Goal: Task Accomplishment & Management: Use online tool/utility

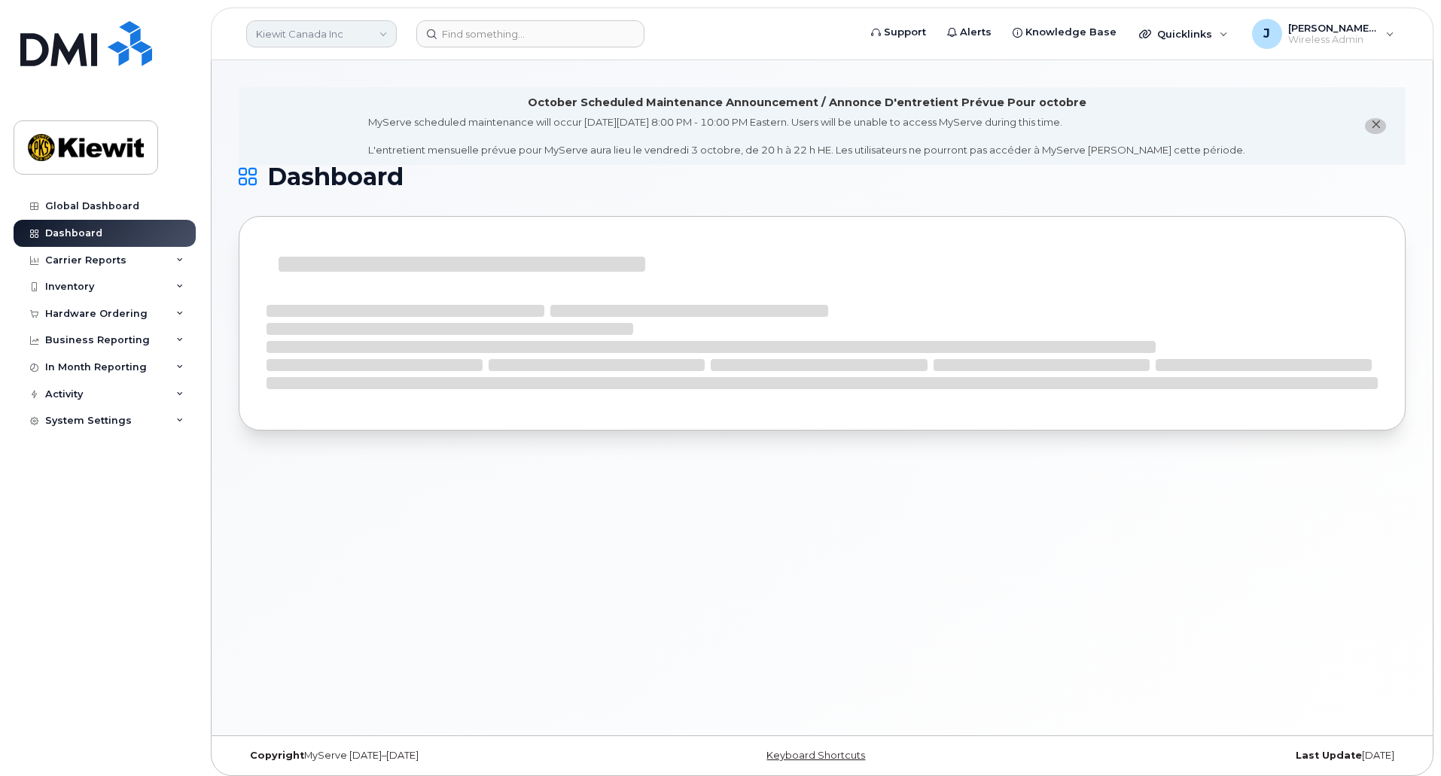
click at [364, 30] on link "Kiewit Canada Inc" at bounding box center [321, 33] width 151 height 27
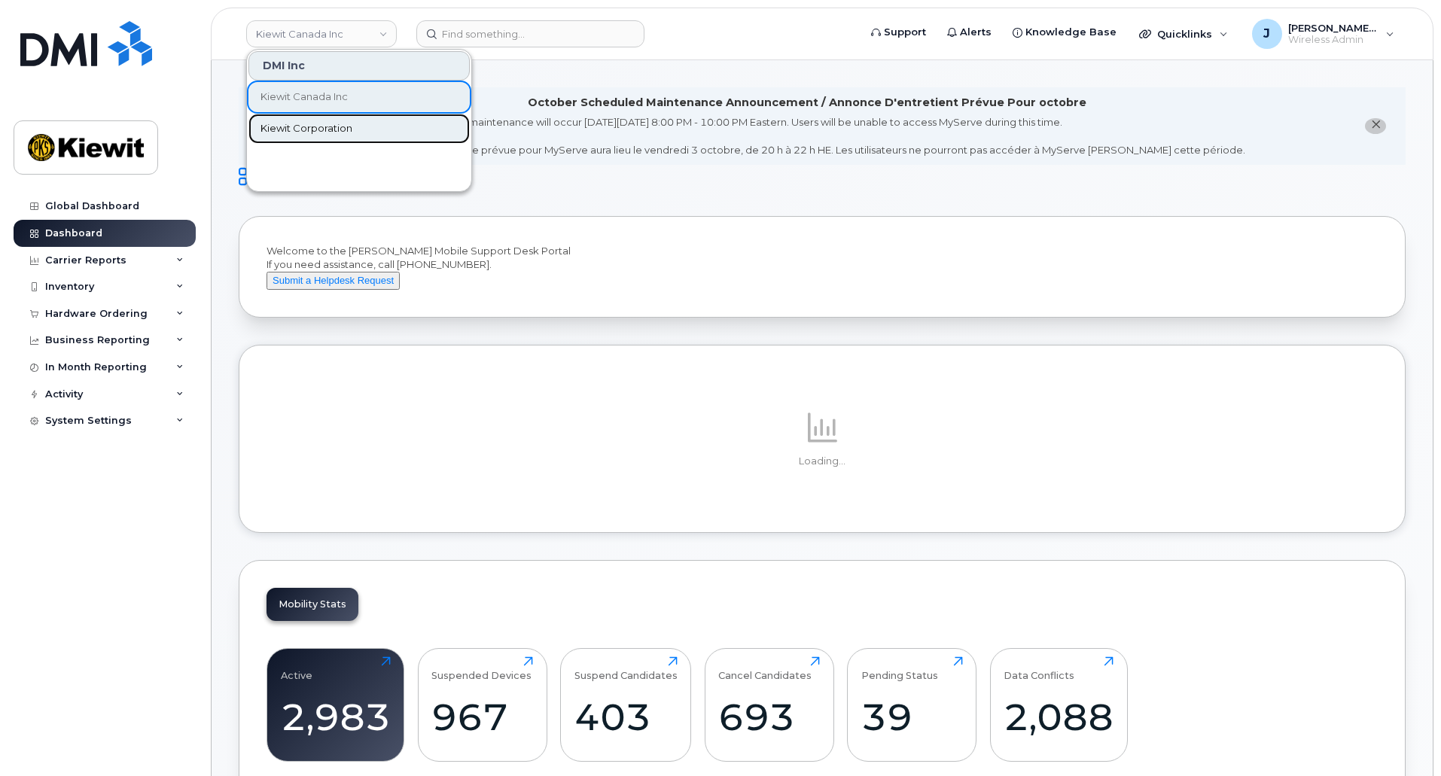
click at [330, 129] on span "Kiewit Corporation" at bounding box center [306, 128] width 92 height 15
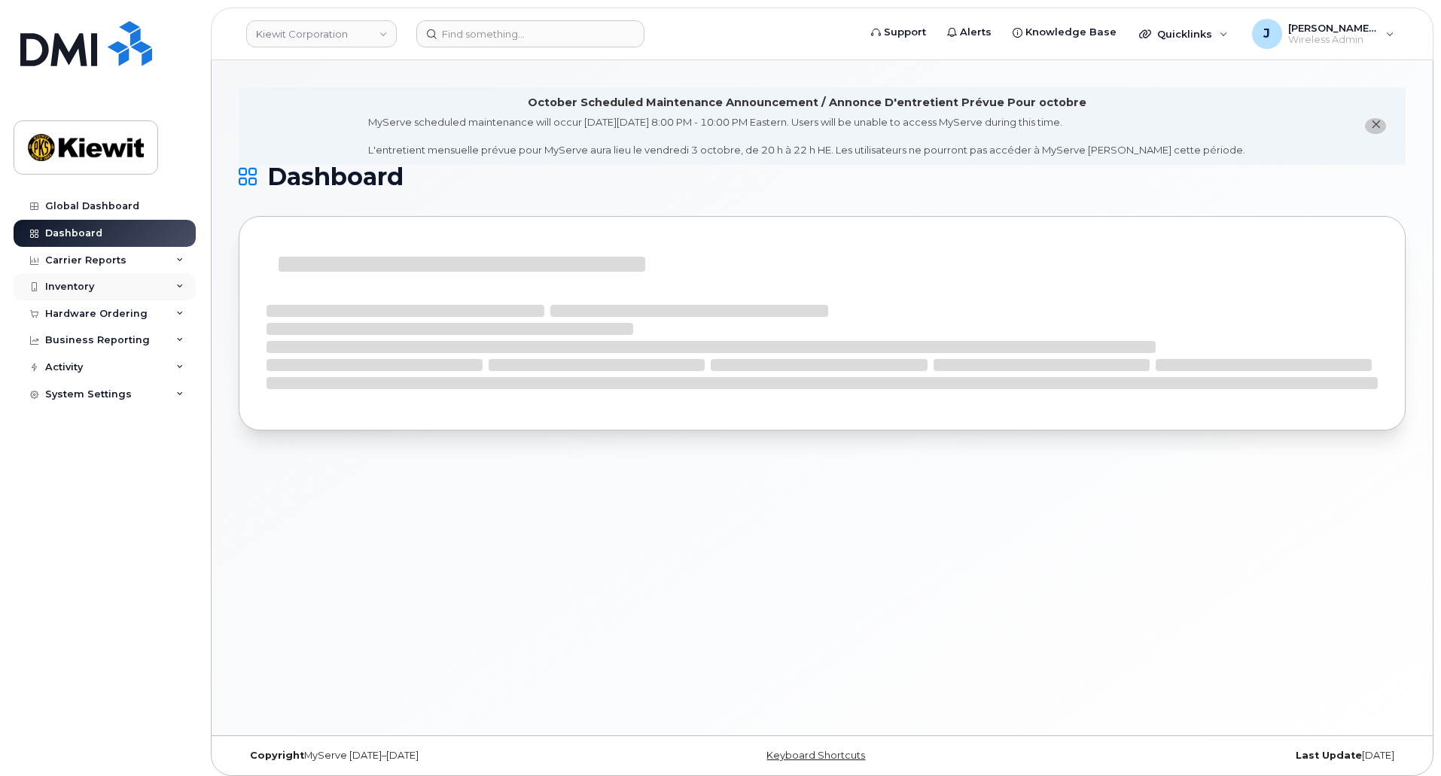
click at [179, 280] on div "Inventory" at bounding box center [105, 286] width 182 height 27
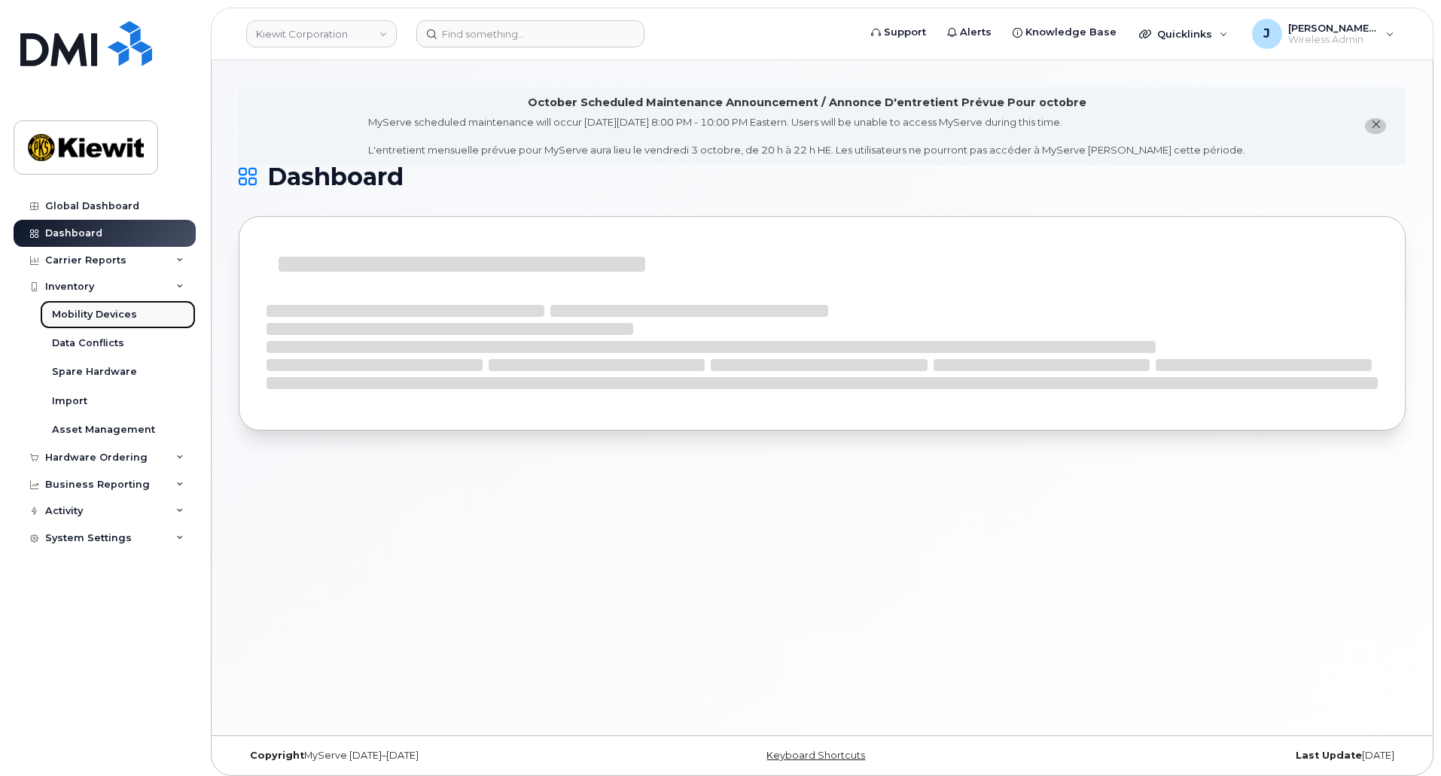
click at [103, 319] on div "Mobility Devices" at bounding box center [94, 315] width 85 height 14
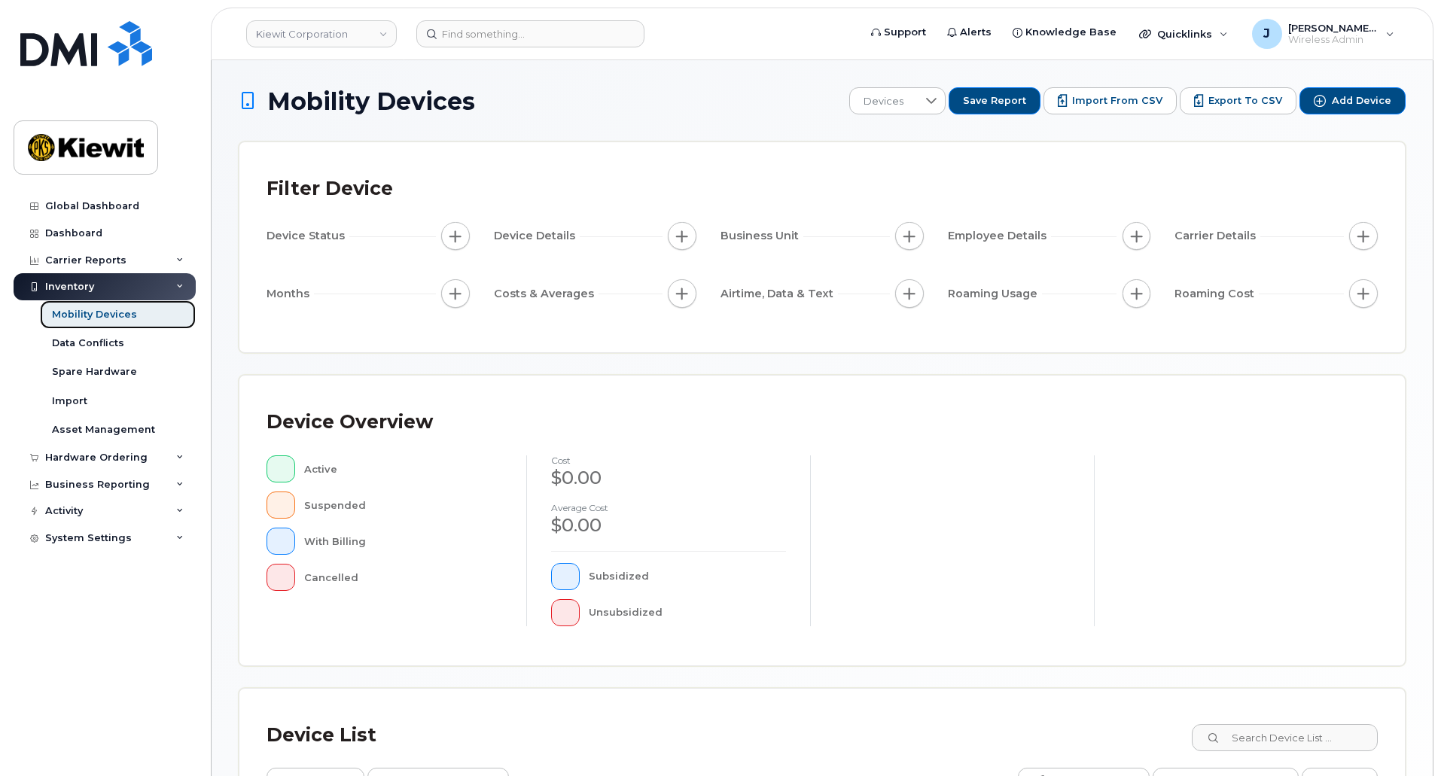
click at [127, 310] on div "Mobility Devices" at bounding box center [94, 315] width 85 height 14
click at [917, 99] on span "Devices" at bounding box center [883, 101] width 67 height 27
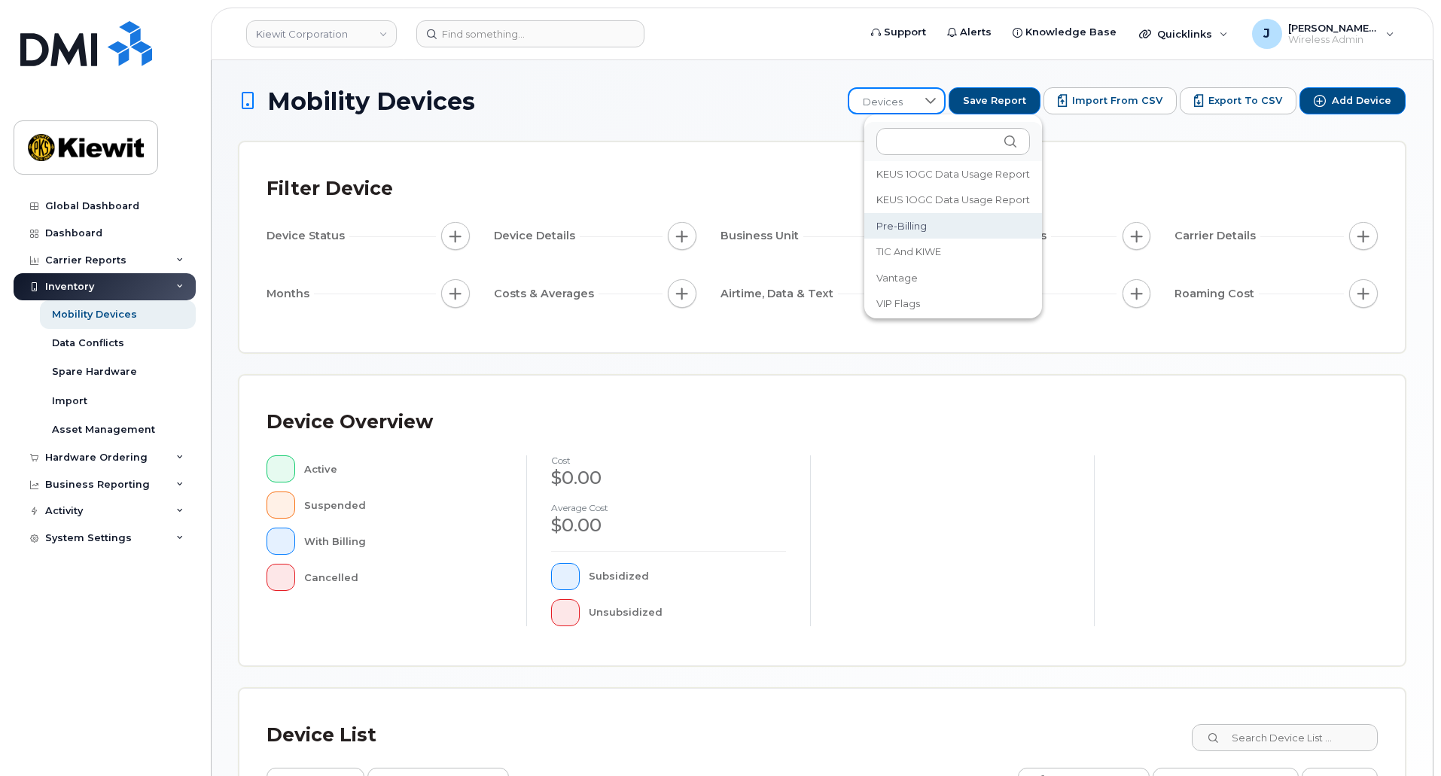
scroll to position [251, 0]
click at [936, 269] on li "Vantage" at bounding box center [953, 267] width 178 height 26
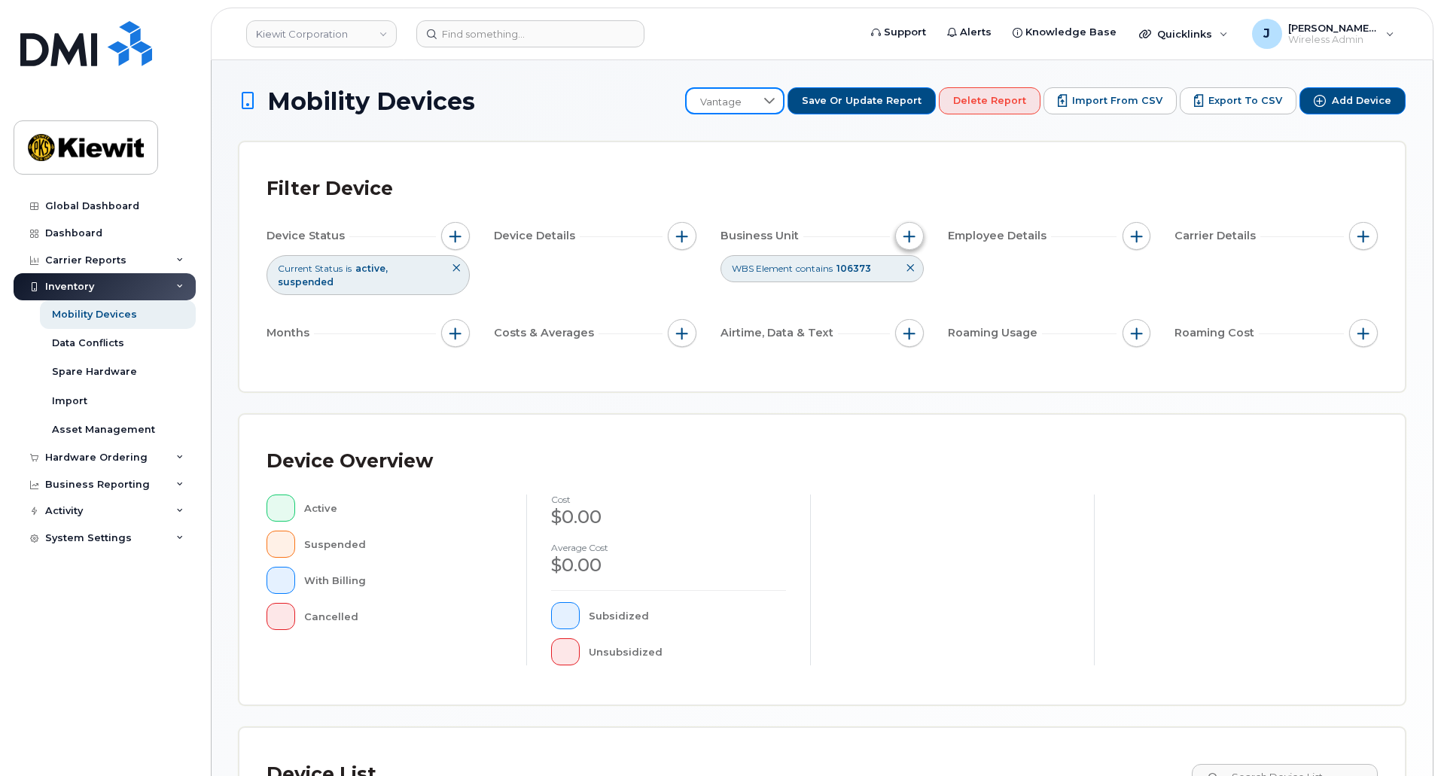
click at [906, 240] on span "button" at bounding box center [909, 236] width 12 height 12
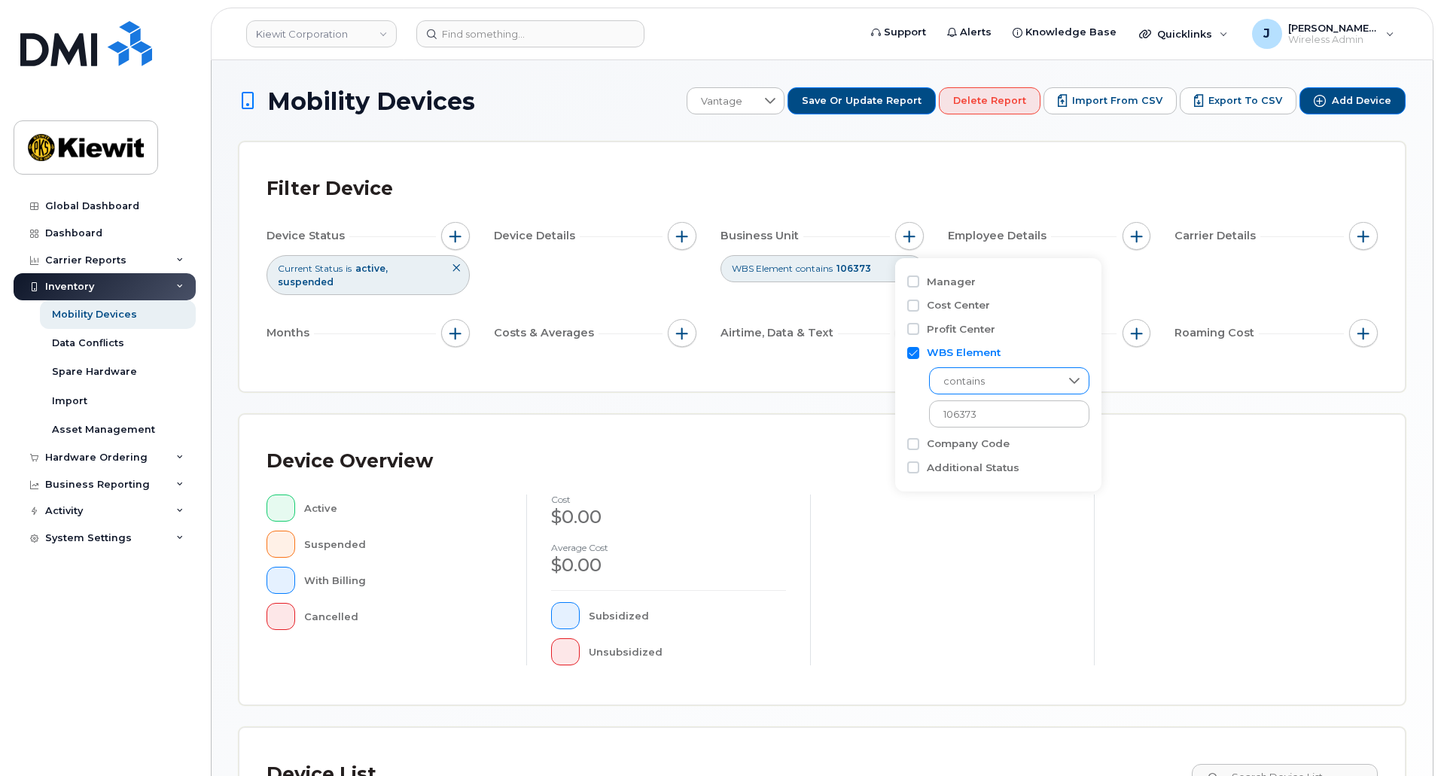
click at [1068, 377] on icon at bounding box center [1074, 381] width 12 height 12
click at [1068, 382] on icon at bounding box center [1073, 381] width 11 height 6
click at [635, 108] on h1 "Mobility Devices" at bounding box center [459, 101] width 440 height 26
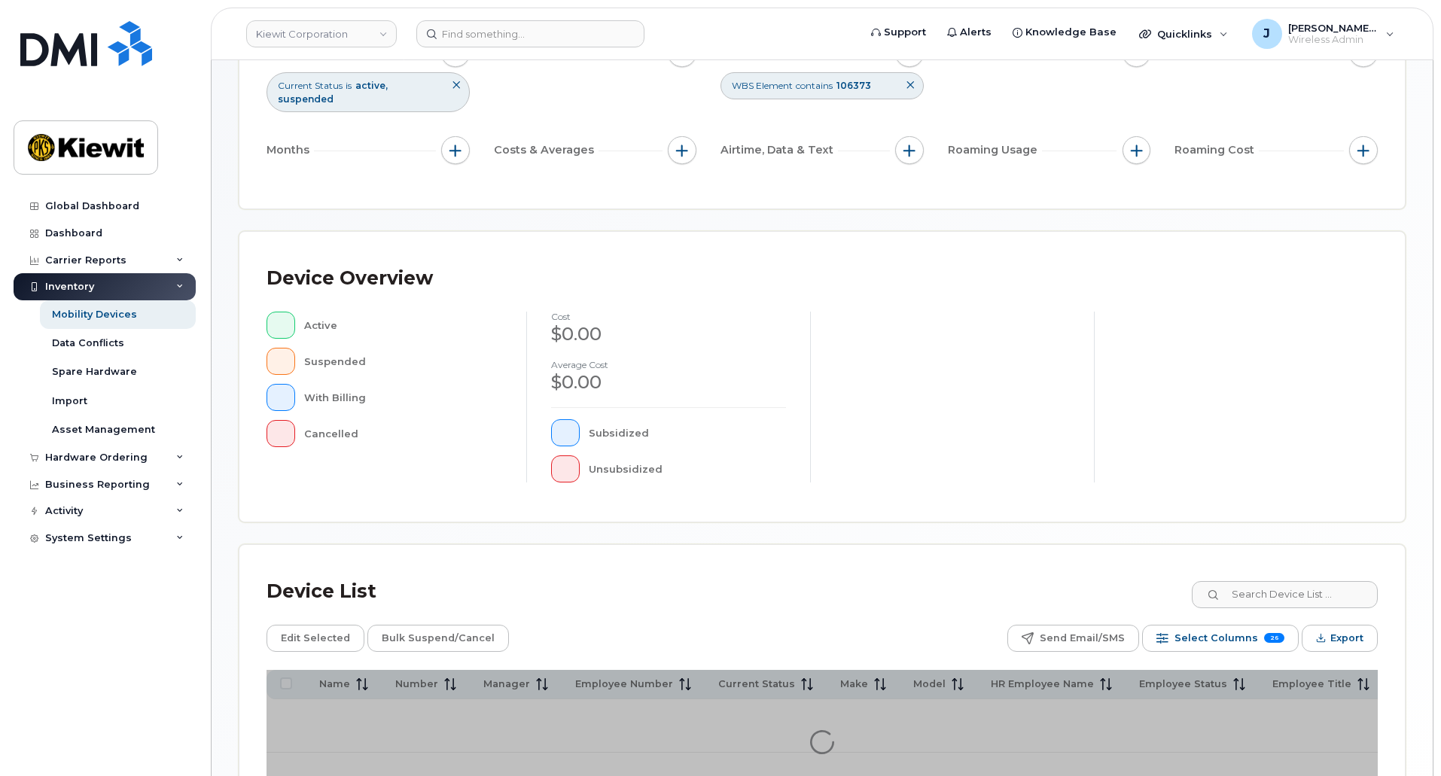
scroll to position [290, 0]
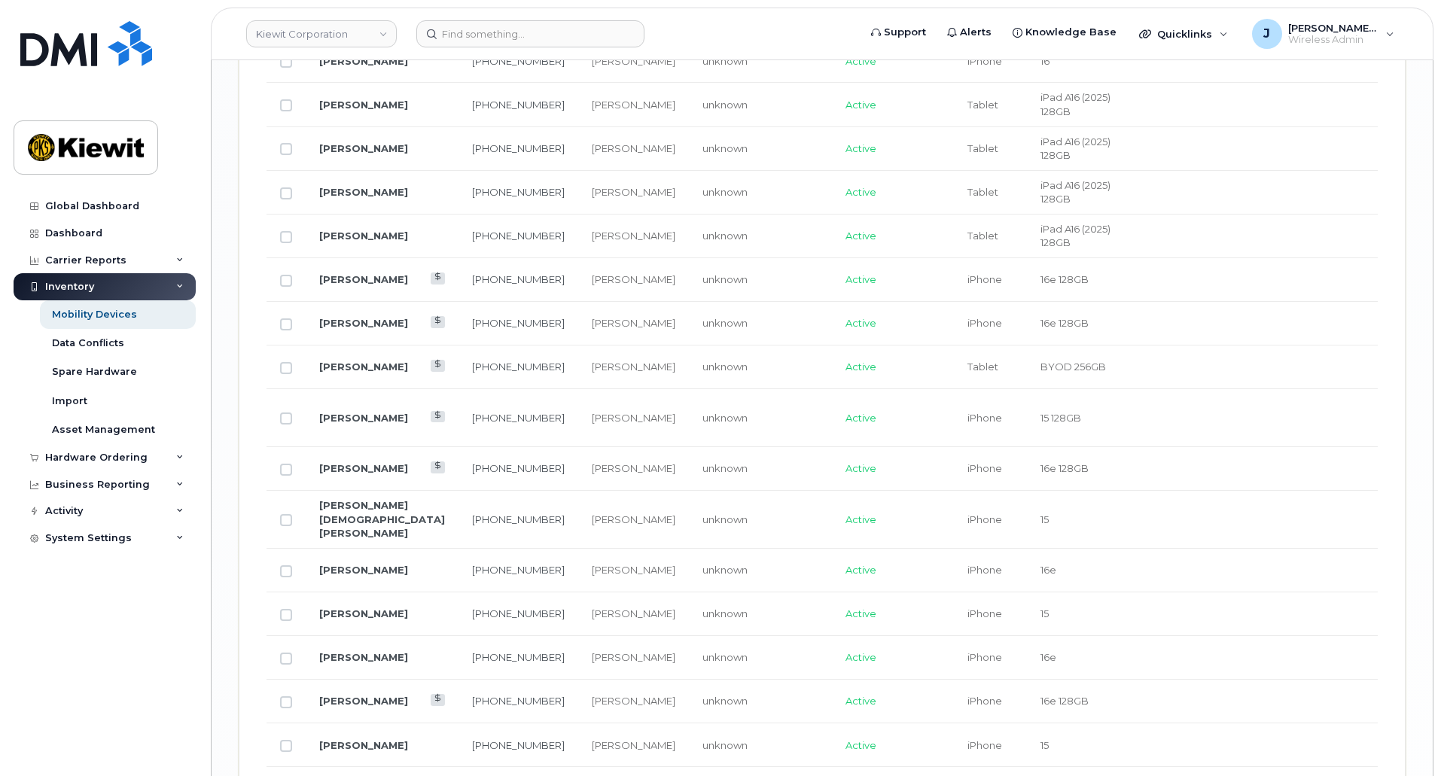
scroll to position [2762, 0]
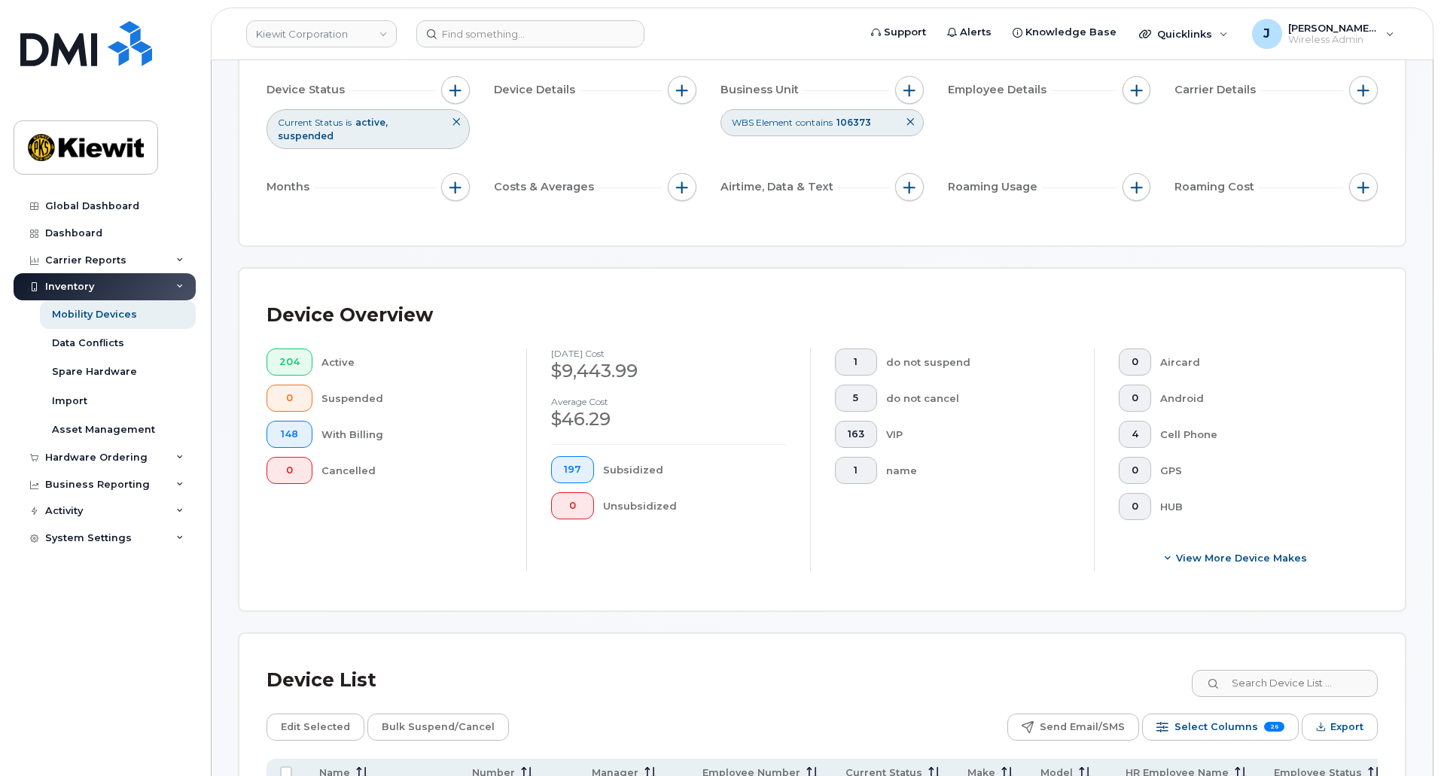
scroll to position [0, 0]
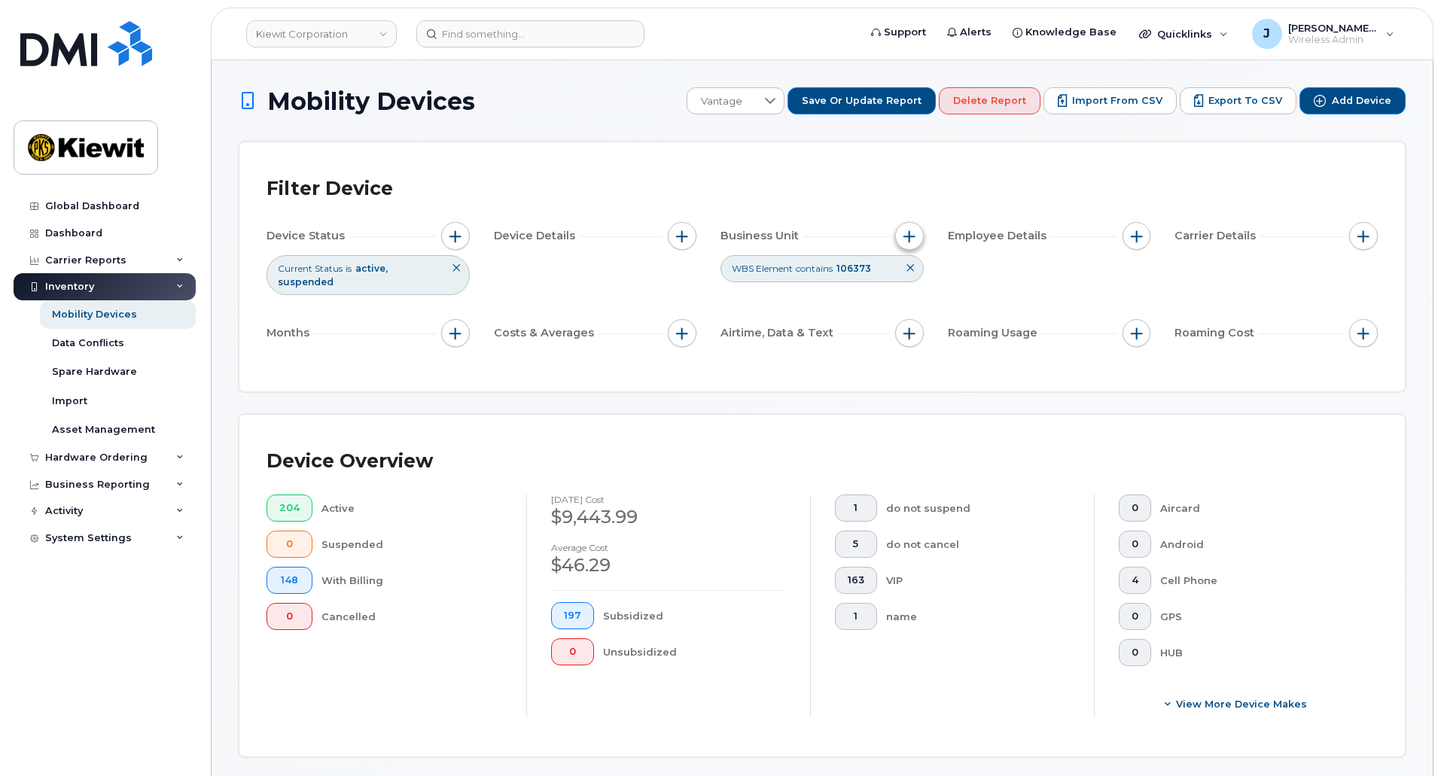
click at [910, 236] on span "button" at bounding box center [909, 236] width 12 height 12
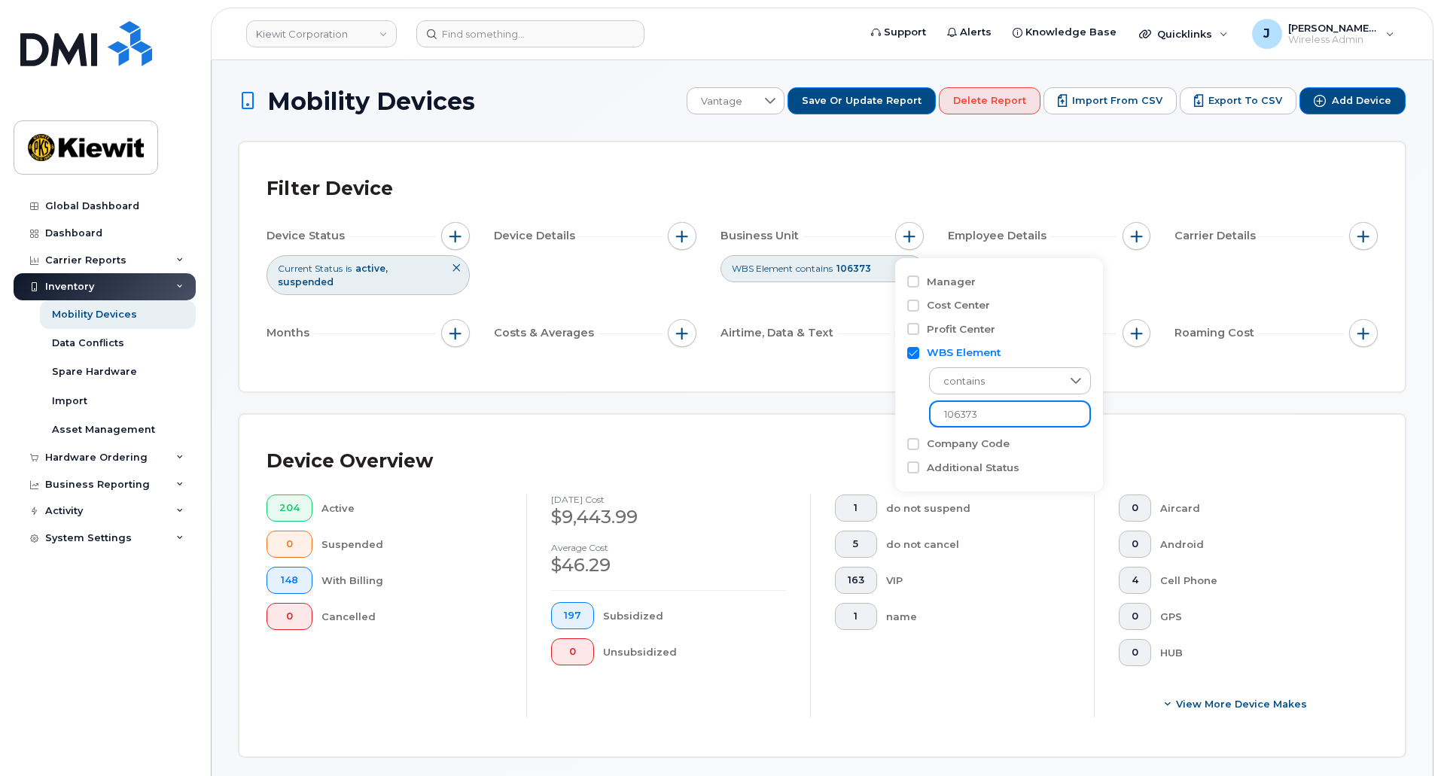
drag, startPoint x: 1000, startPoint y: 407, endPoint x: 960, endPoint y: 406, distance: 39.9
click at [960, 406] on input "106373" at bounding box center [1010, 413] width 162 height 27
type input "106494"
click at [922, 391] on div "contains 106494" at bounding box center [998, 394] width 182 height 68
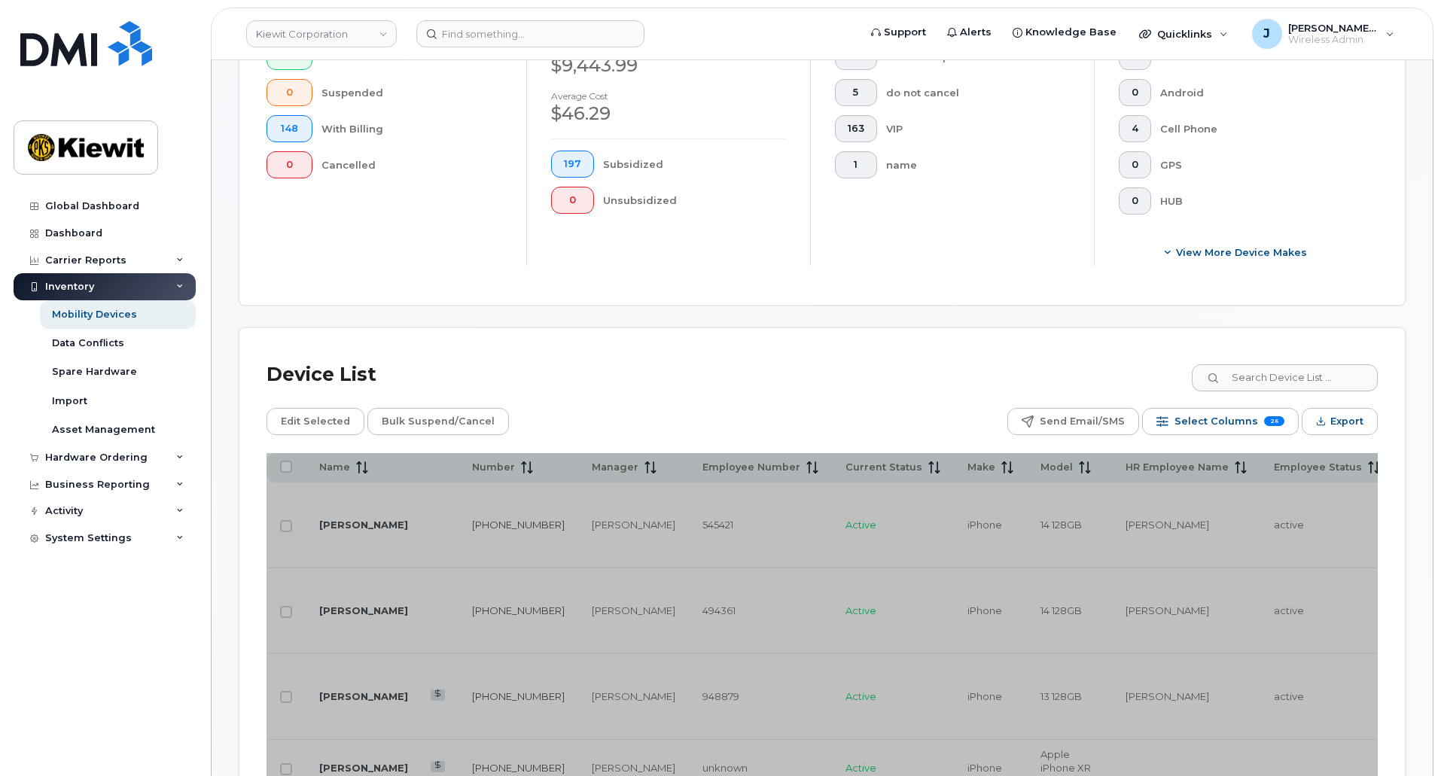
scroll to position [527, 0]
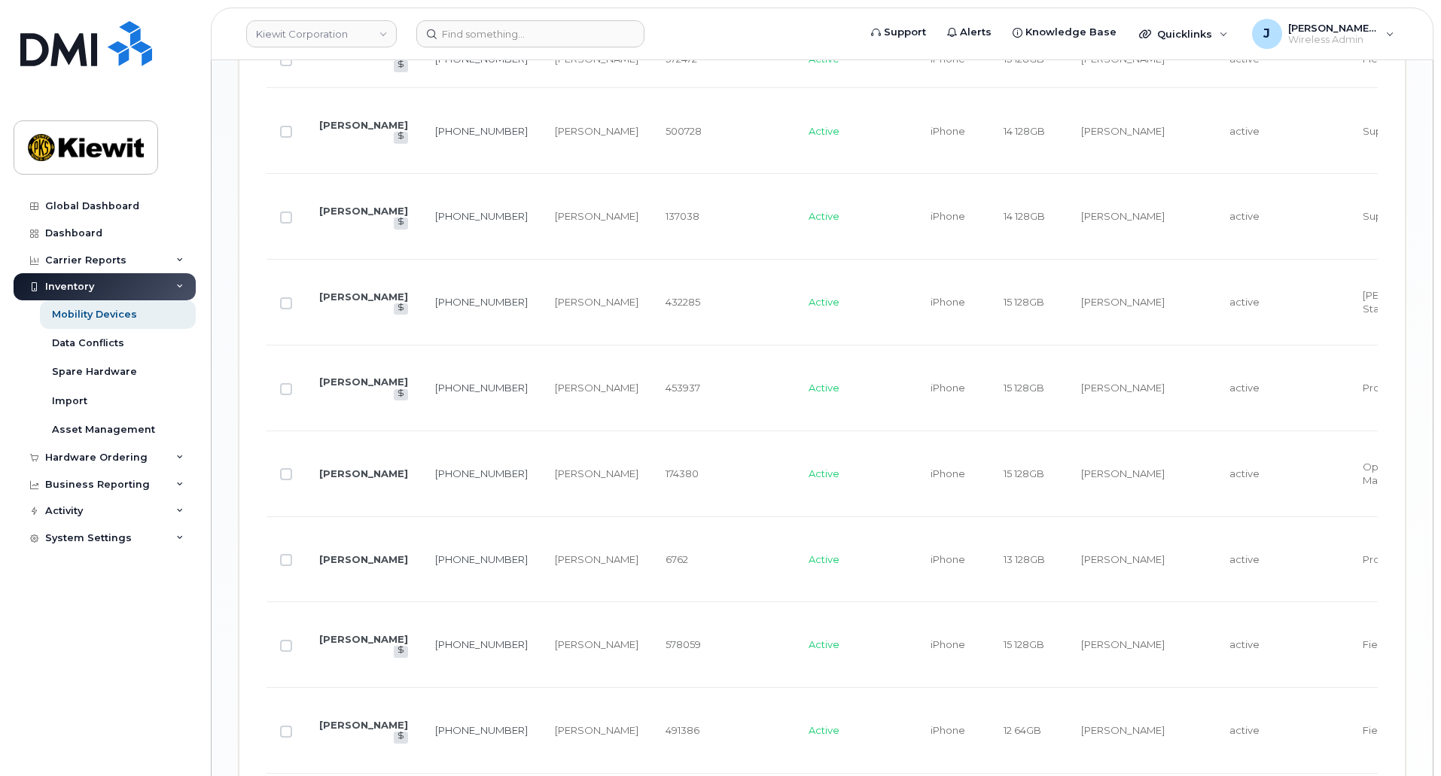
scroll to position [1239, 0]
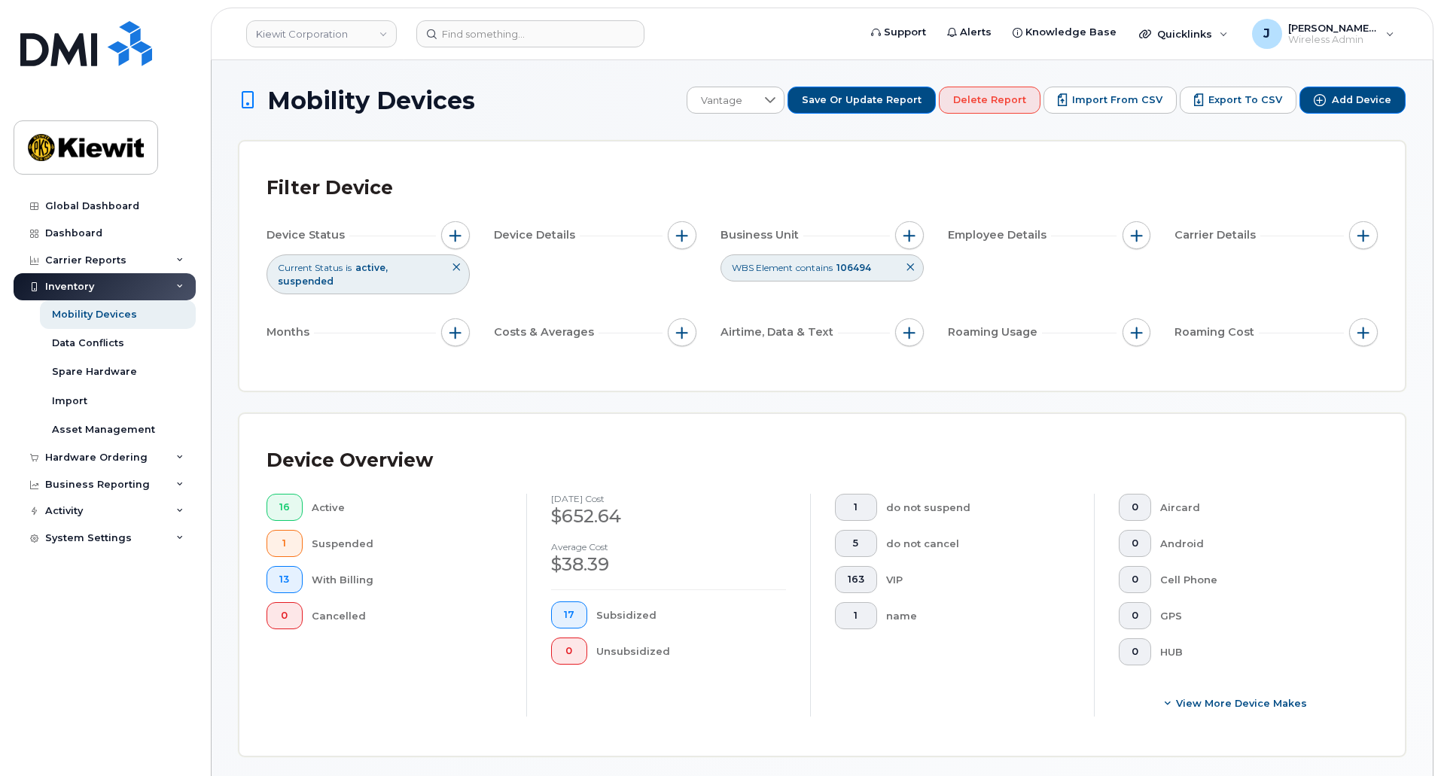
scroll to position [0, 0]
click at [568, 172] on div "Filter Device" at bounding box center [821, 188] width 1111 height 39
click at [906, 240] on span "button" at bounding box center [909, 236] width 12 height 12
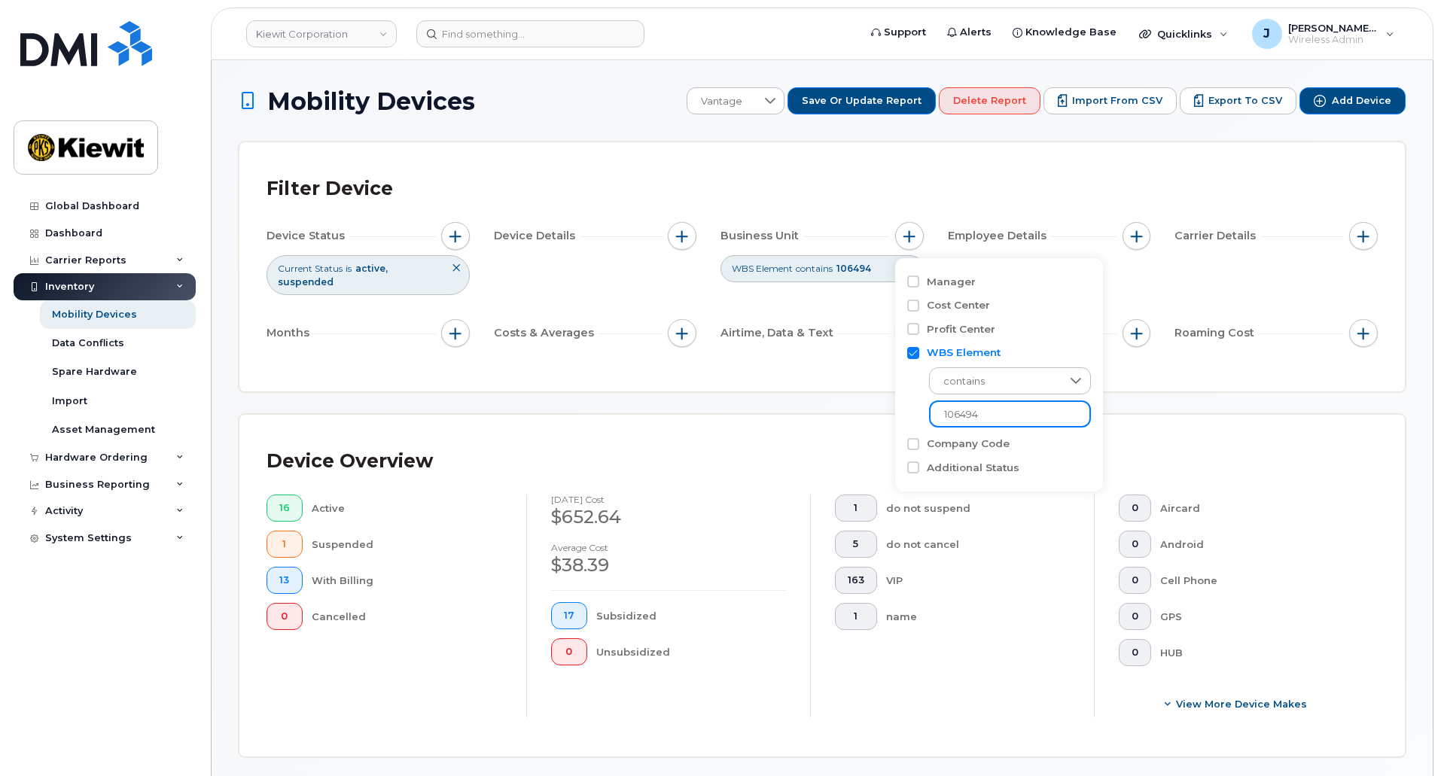
drag, startPoint x: 985, startPoint y: 416, endPoint x: 960, endPoint y: 415, distance: 25.6
click at [960, 415] on input "106494" at bounding box center [1010, 413] width 162 height 27
type input "106373"
click at [1161, 376] on div "Filter Device Device Status Current Status is active suspended Device Details B…" at bounding box center [821, 266] width 1165 height 249
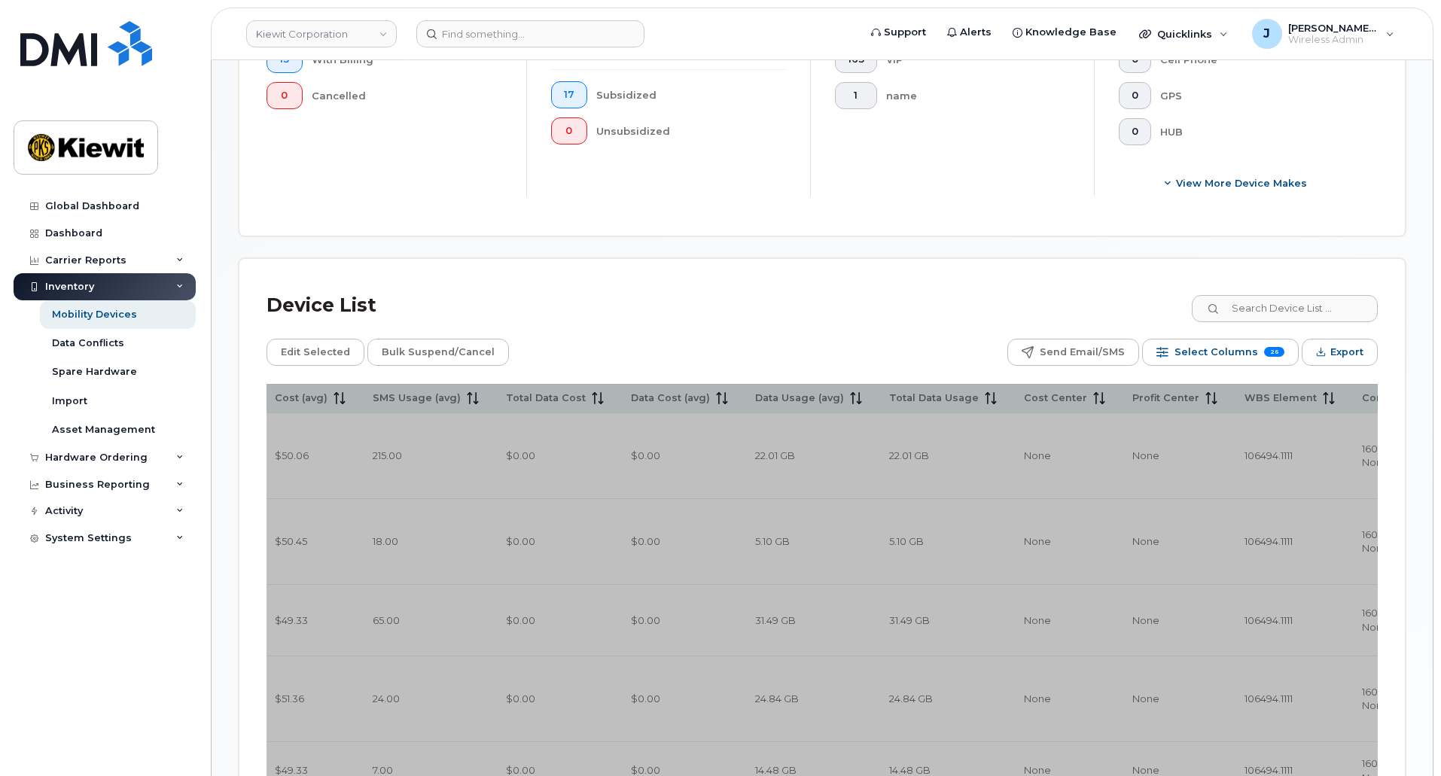
scroll to position [301, 0]
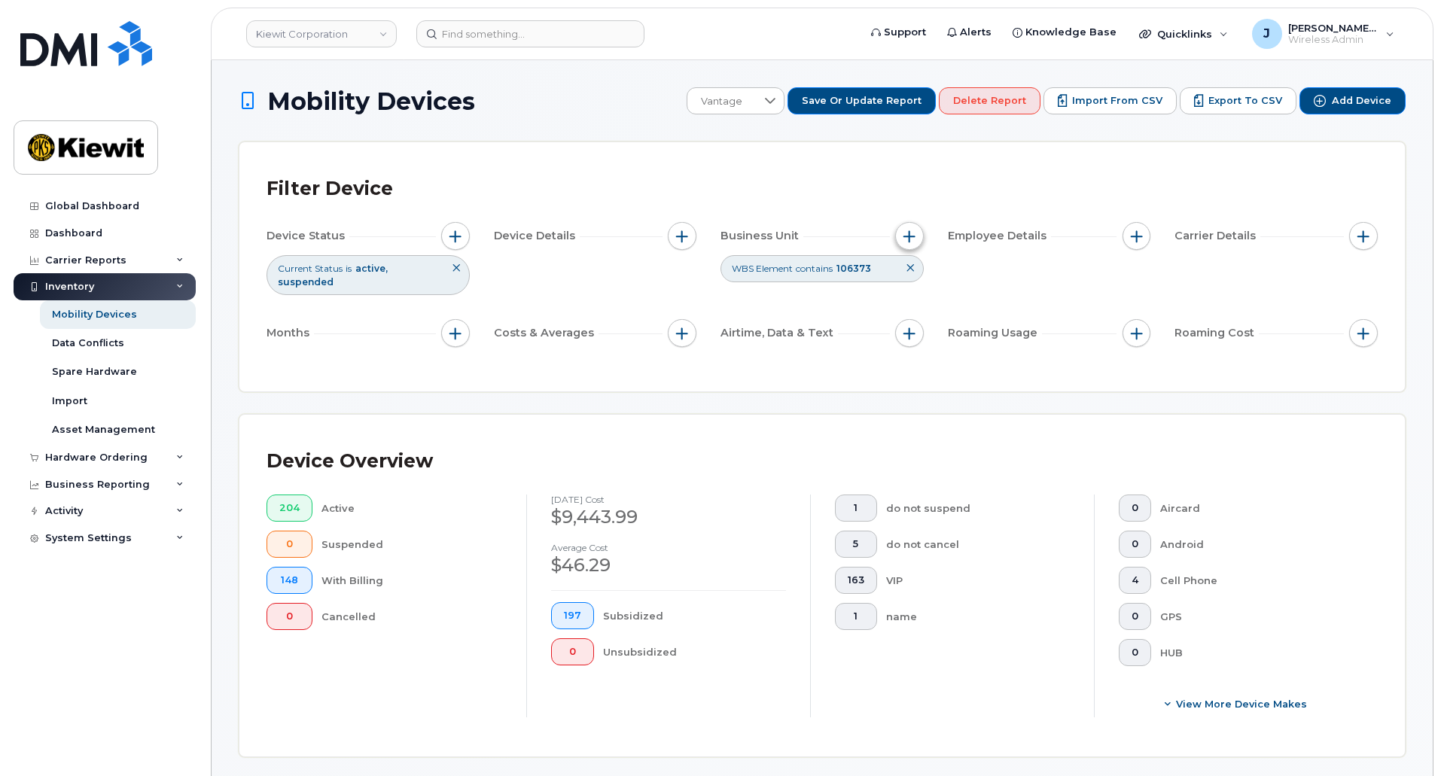
click at [911, 236] on span "button" at bounding box center [909, 236] width 12 height 12
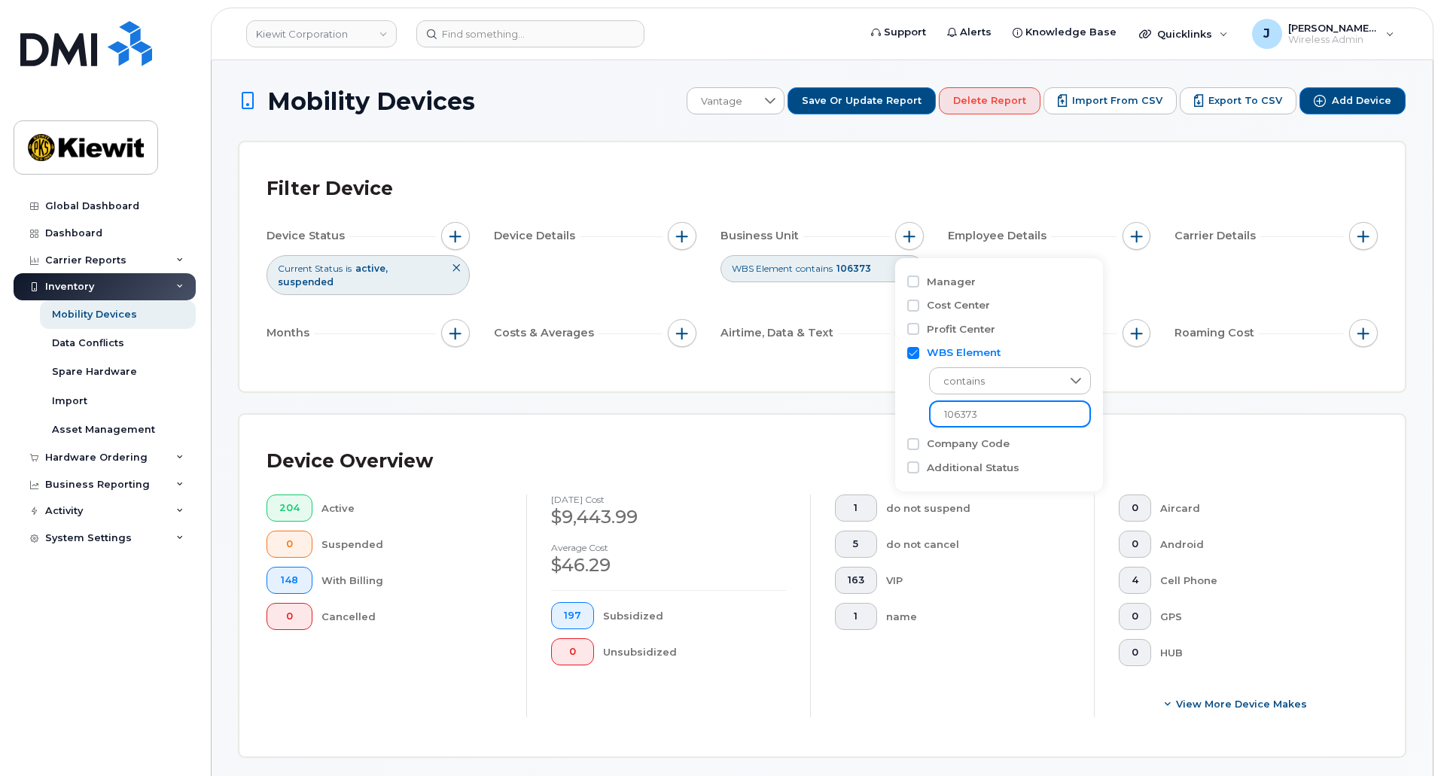
drag, startPoint x: 977, startPoint y: 404, endPoint x: 962, endPoint y: 405, distance: 15.1
click at [962, 405] on input "106373" at bounding box center [1010, 413] width 162 height 27
type input "106494"
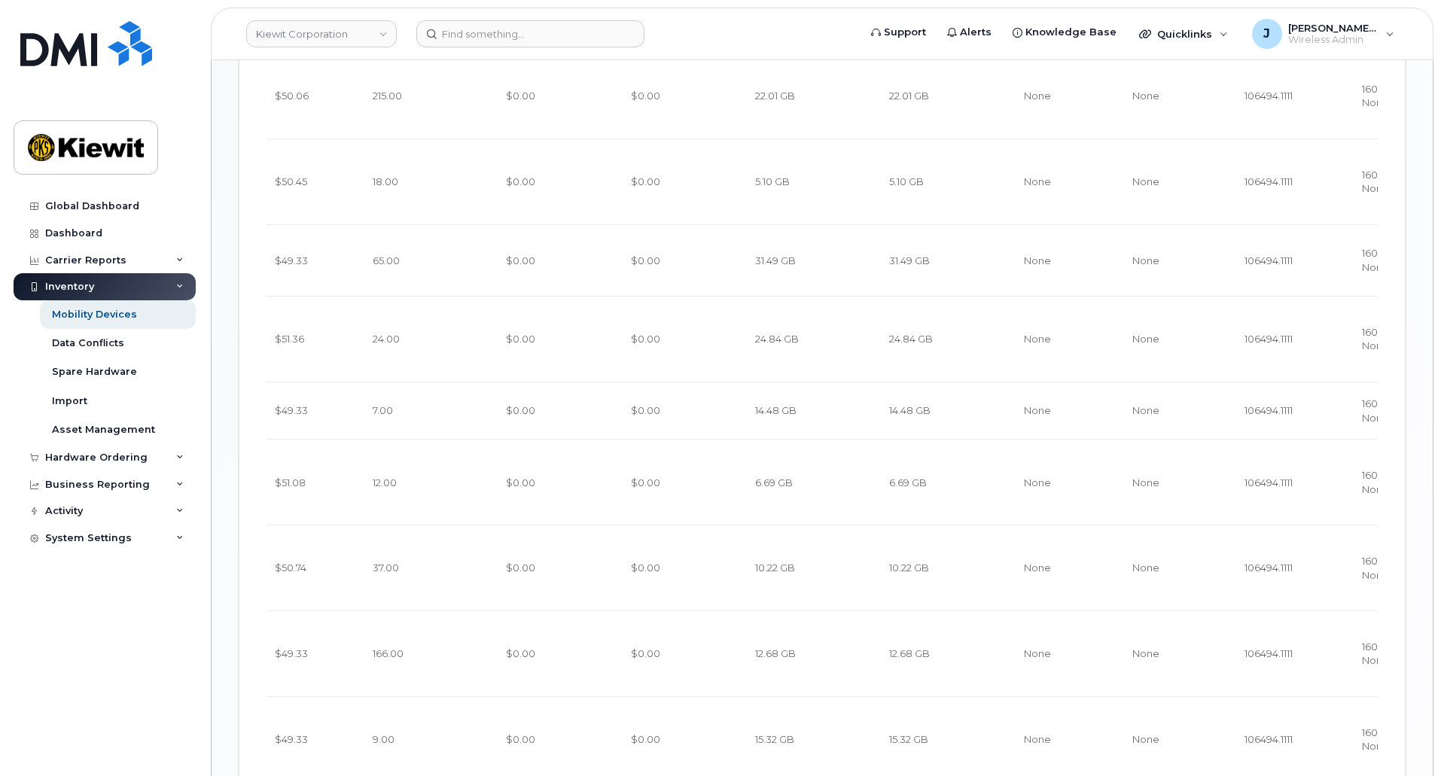
scroll to position [1239, 0]
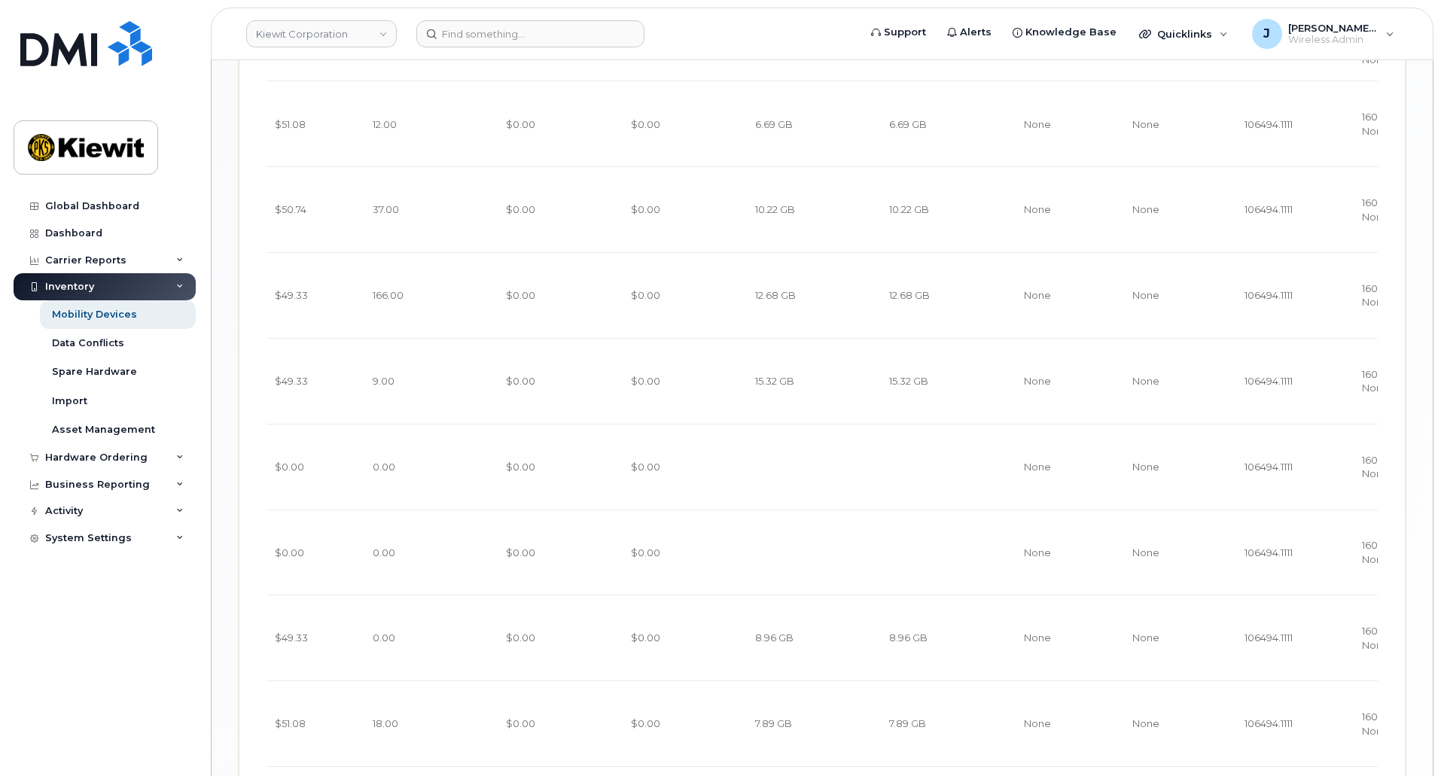
drag, startPoint x: 1037, startPoint y: 634, endPoint x: 778, endPoint y: 656, distance: 260.0
click at [766, 659] on div "Name Number Manager Employee Number Current Status Make Model HR Employee Name …" at bounding box center [821, 398] width 1111 height 1464
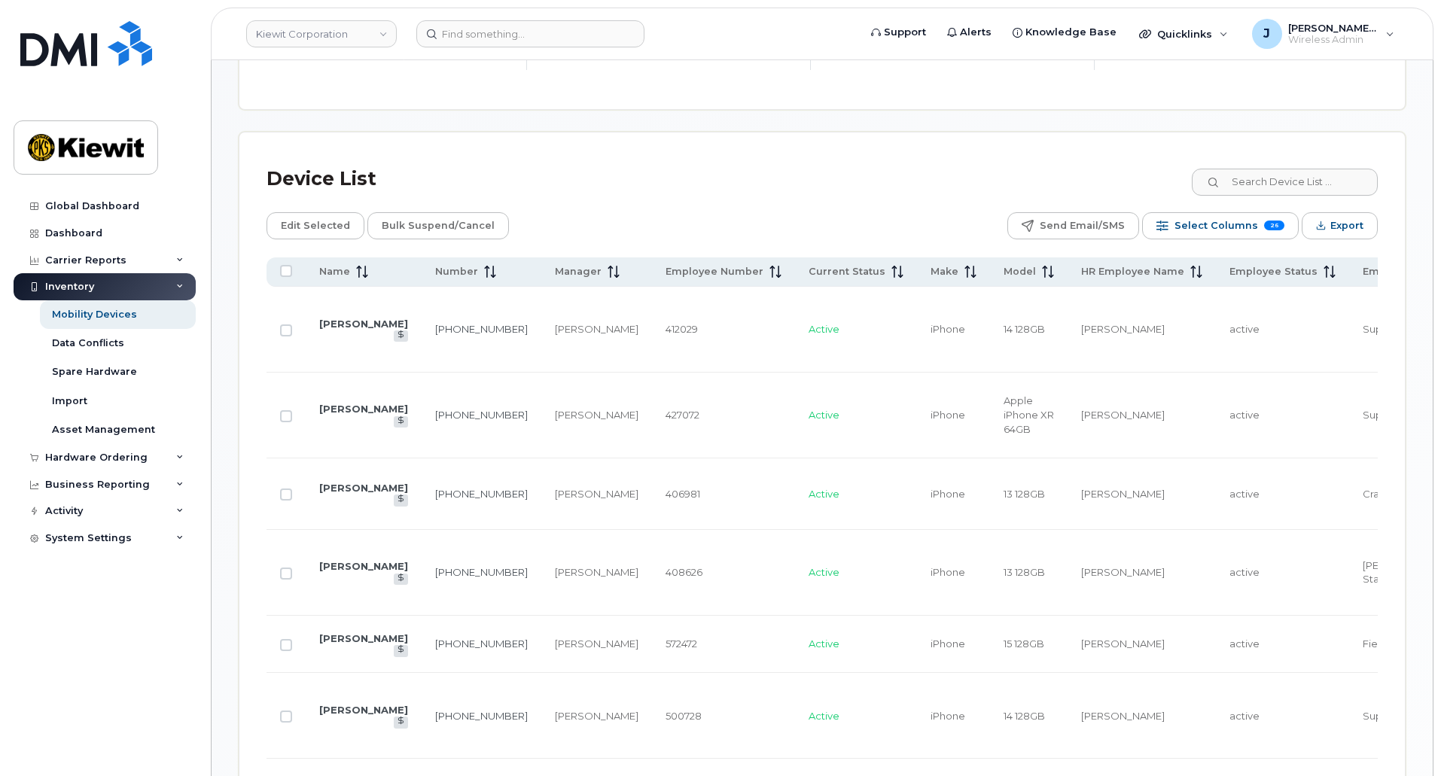
scroll to position [637, 0]
